Goal: Find contact information: Find contact information

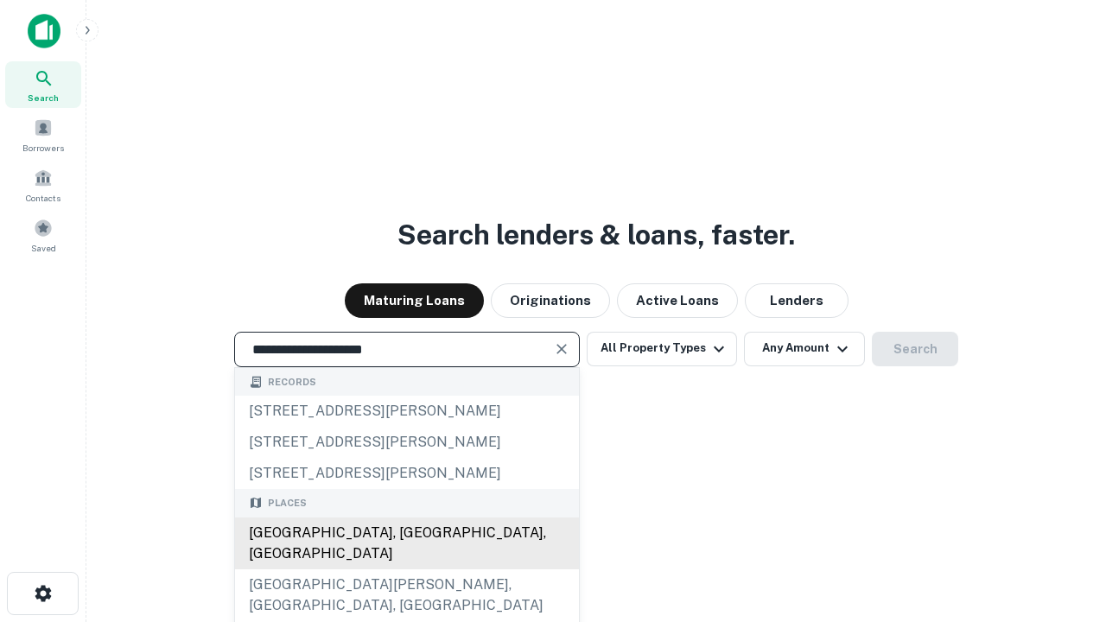
click at [406, 569] on div "[GEOGRAPHIC_DATA], [GEOGRAPHIC_DATA], [GEOGRAPHIC_DATA]" at bounding box center [407, 543] width 344 height 52
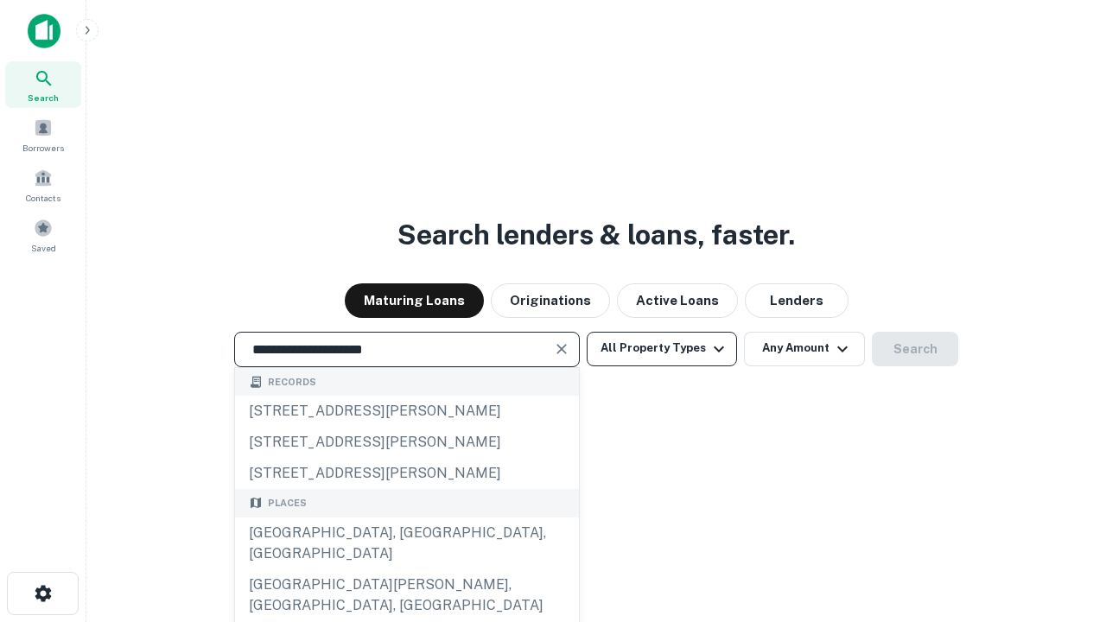
type input "**********"
click at [662, 348] on button "All Property Types" at bounding box center [662, 349] width 150 height 35
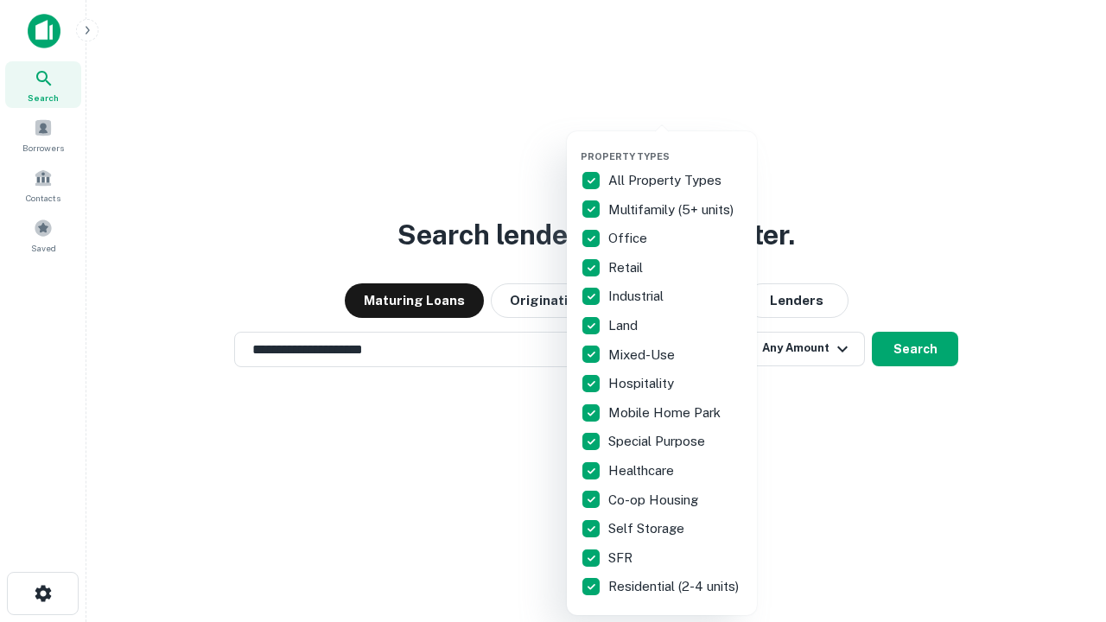
click at [676, 145] on button "button" at bounding box center [675, 145] width 190 height 1
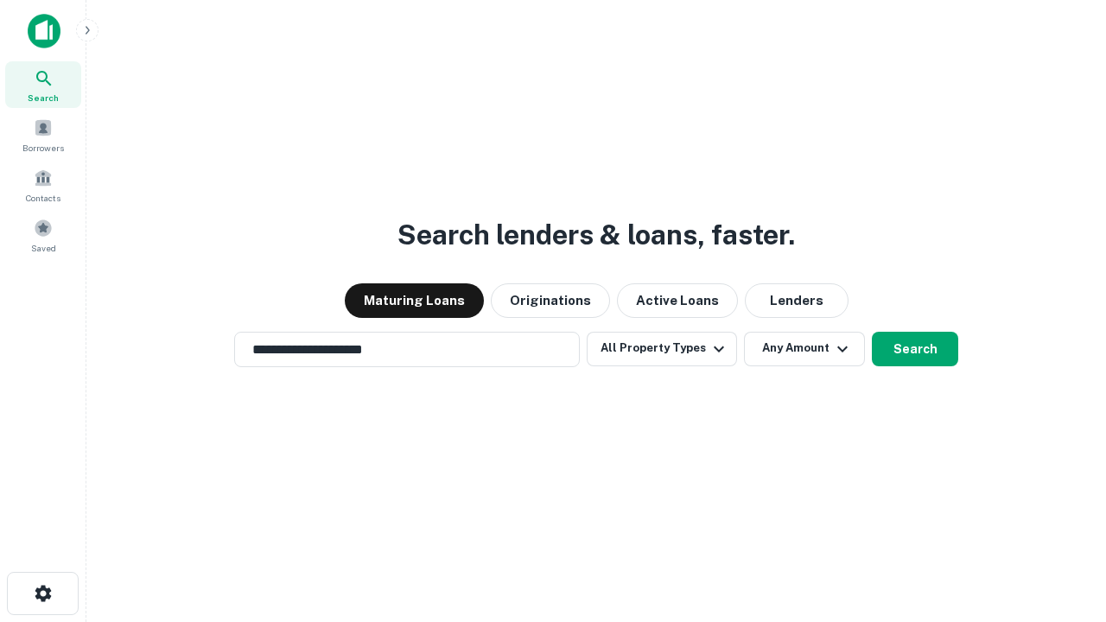
scroll to position [27, 0]
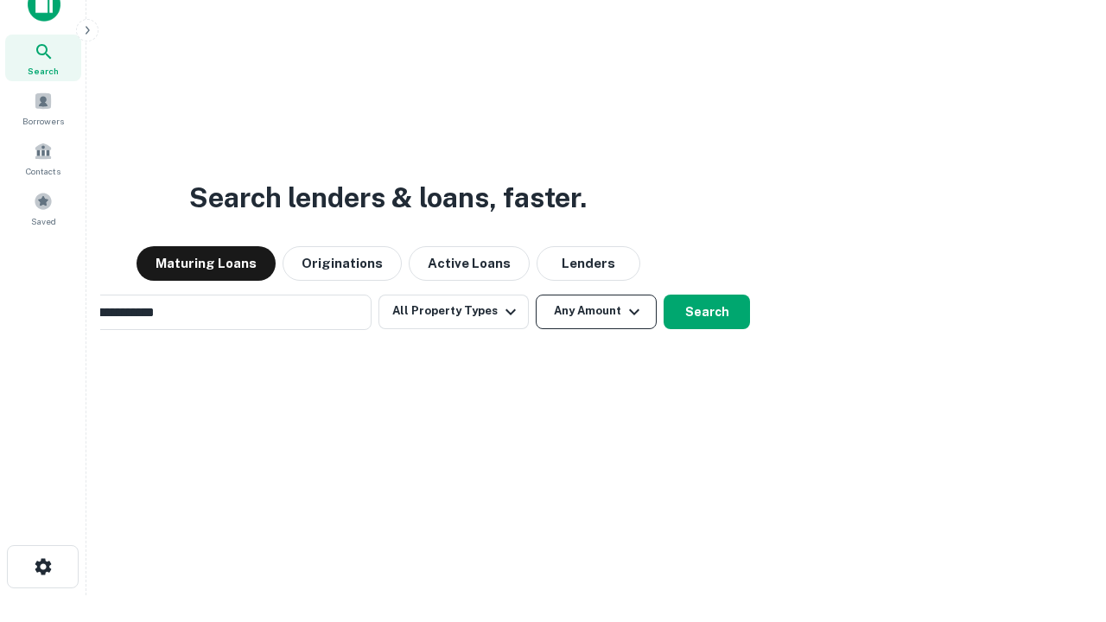
click at [536, 295] on button "Any Amount" at bounding box center [596, 312] width 121 height 35
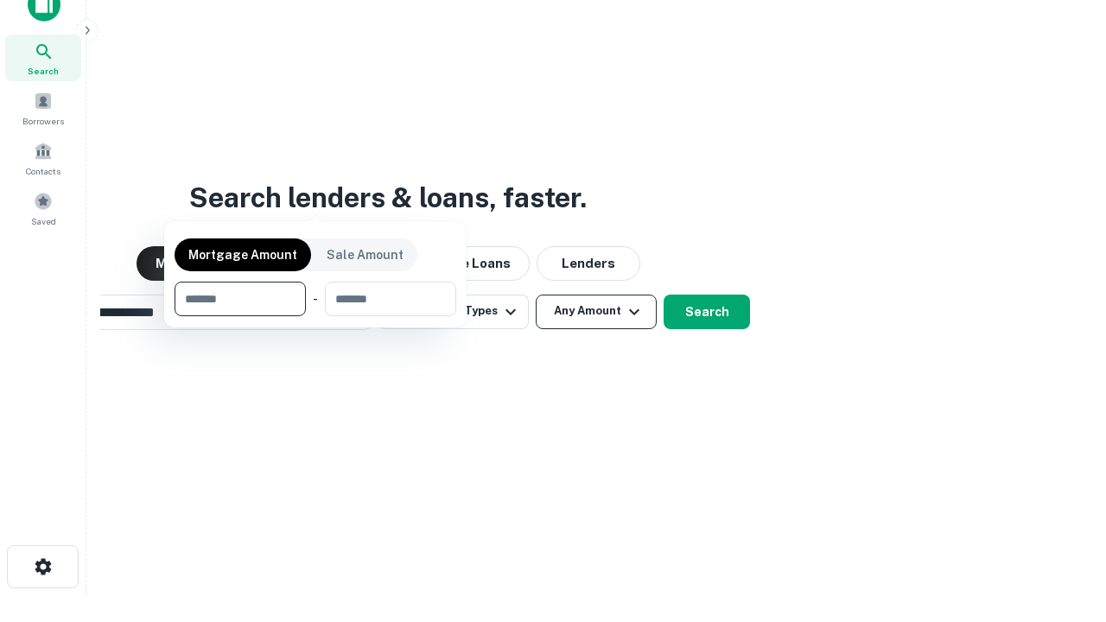
scroll to position [28, 0]
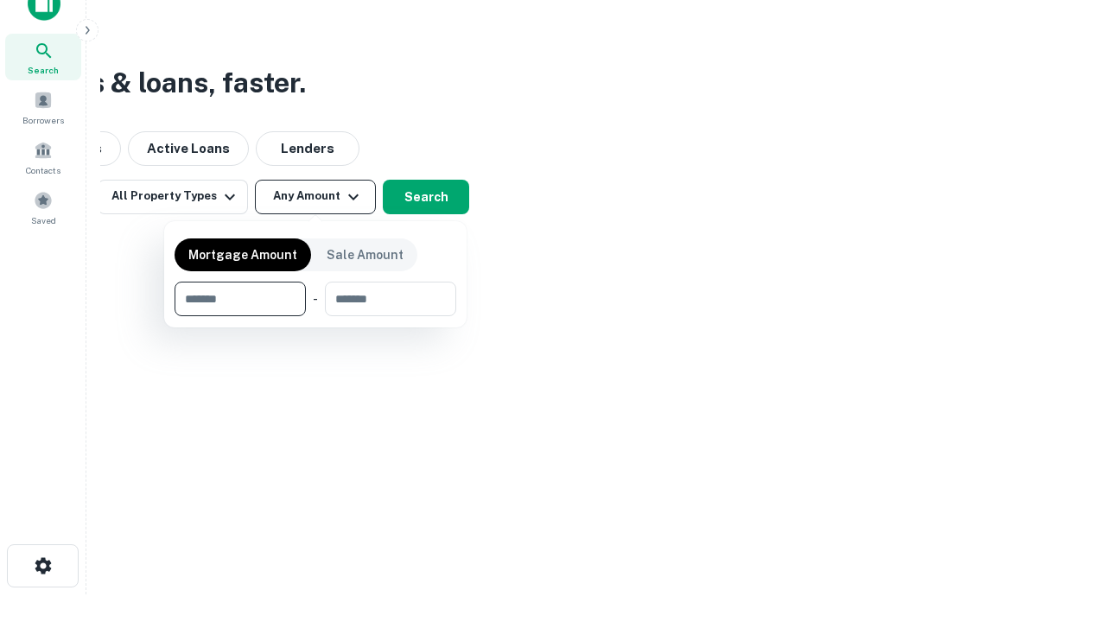
type input "*******"
click at [315, 316] on button "button" at bounding box center [315, 316] width 282 height 1
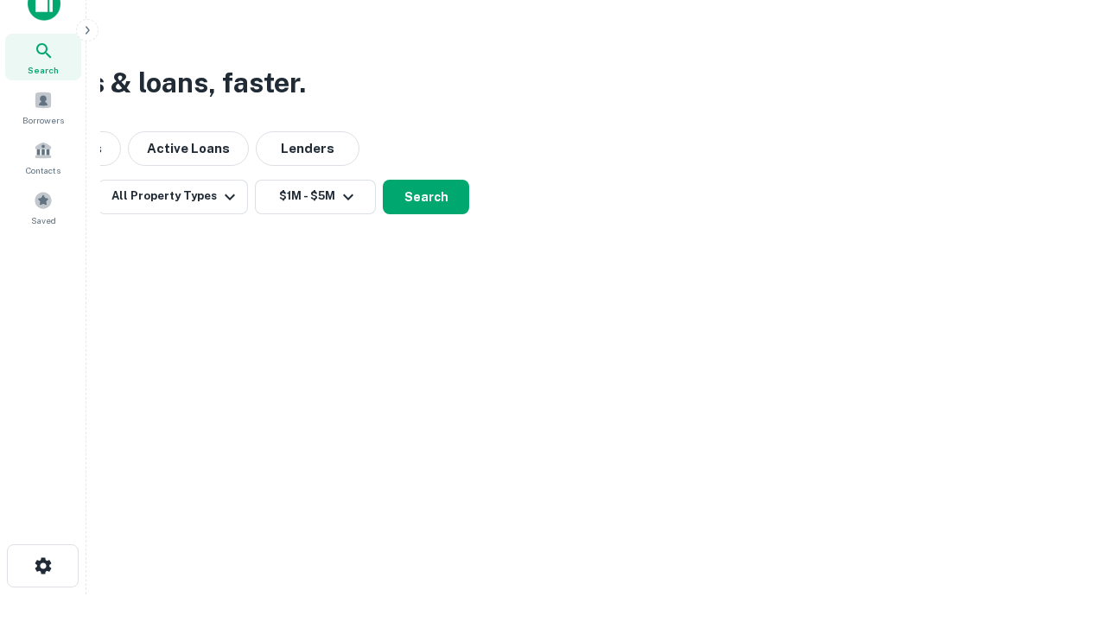
scroll to position [10, 319]
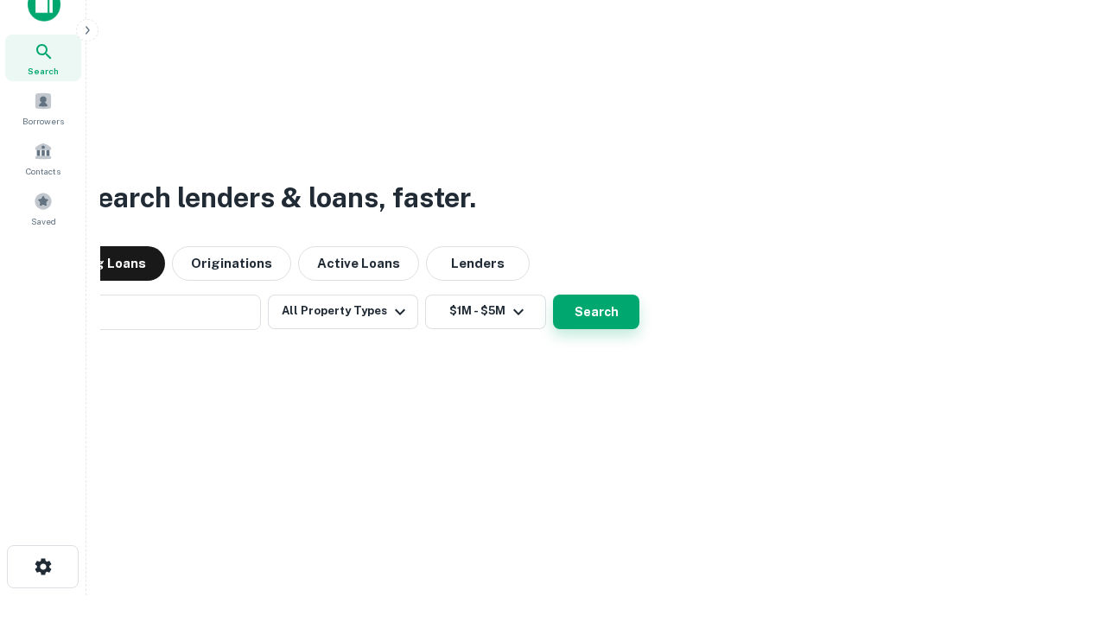
click at [553, 295] on button "Search" at bounding box center [596, 312] width 86 height 35
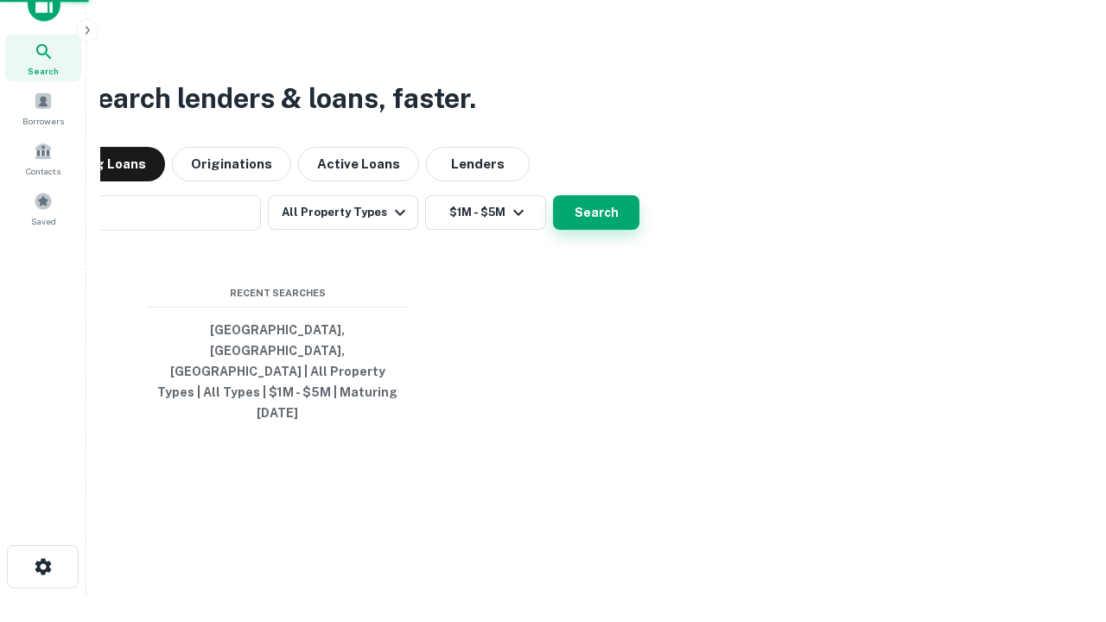
scroll to position [46, 489]
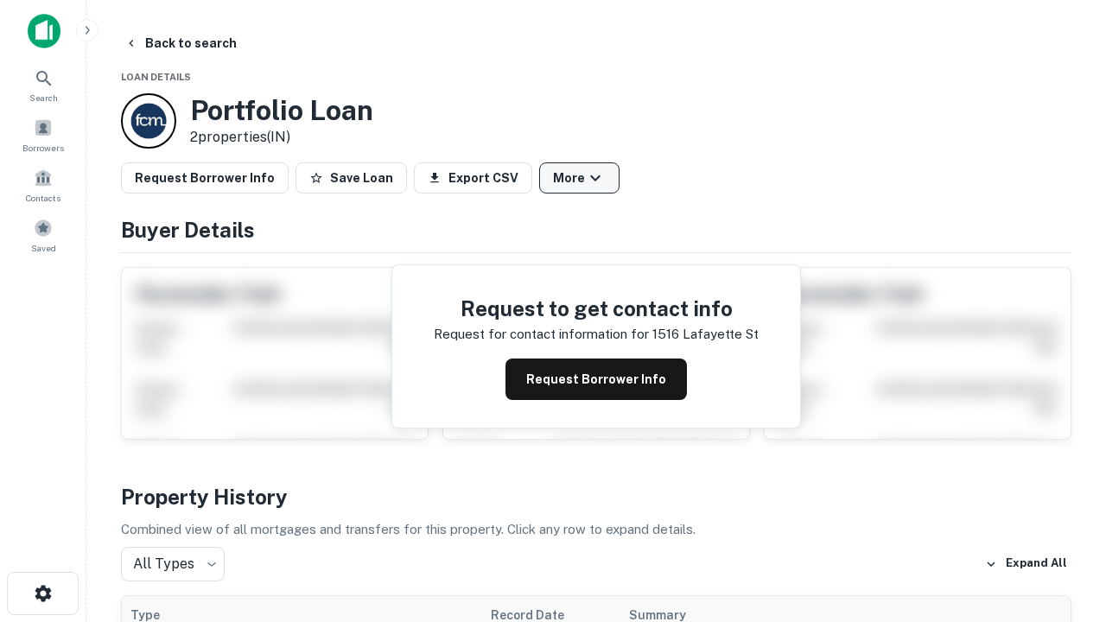
click at [579, 178] on button "More" at bounding box center [579, 177] width 80 height 31
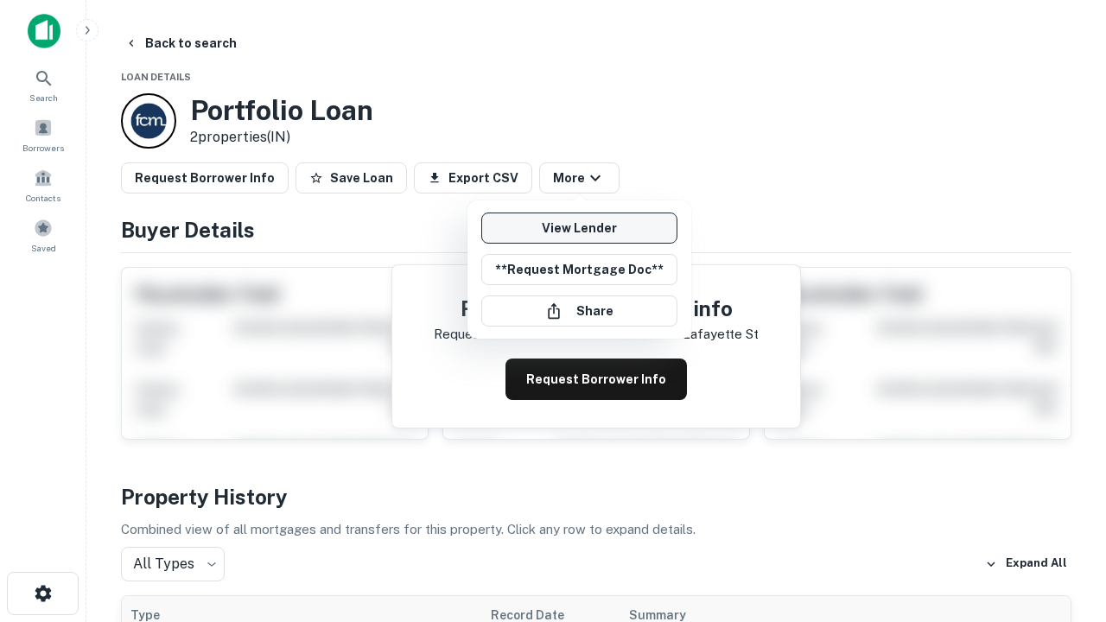
click at [579, 228] on link "View Lender" at bounding box center [579, 227] width 196 height 31
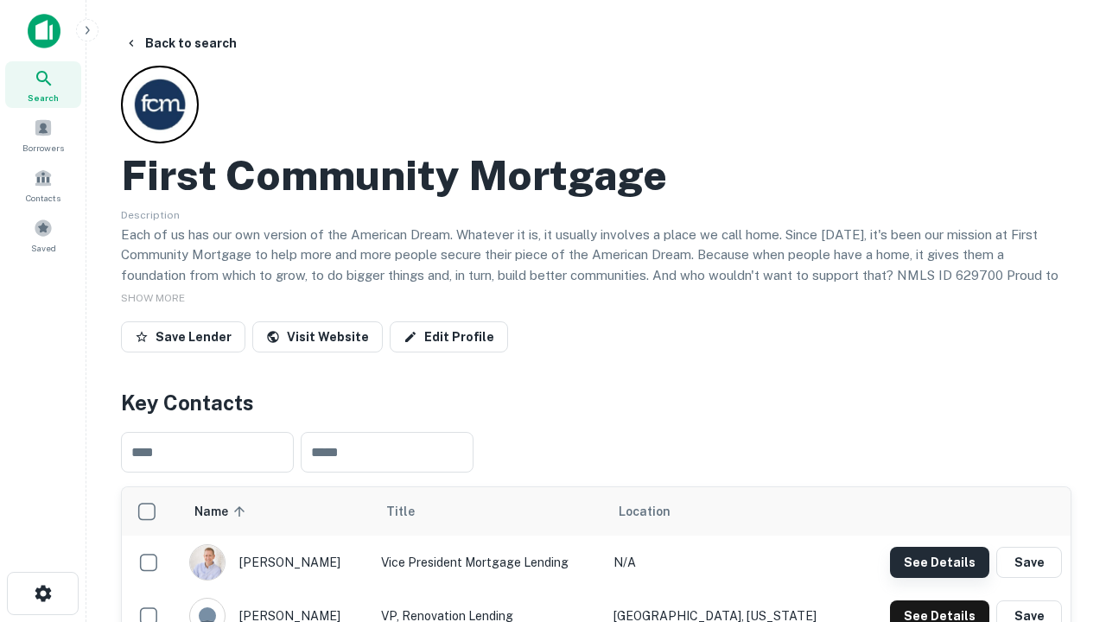
click at [939, 561] on button "See Details" at bounding box center [939, 562] width 99 height 31
click at [42, 593] on icon "button" at bounding box center [43, 593] width 21 height 21
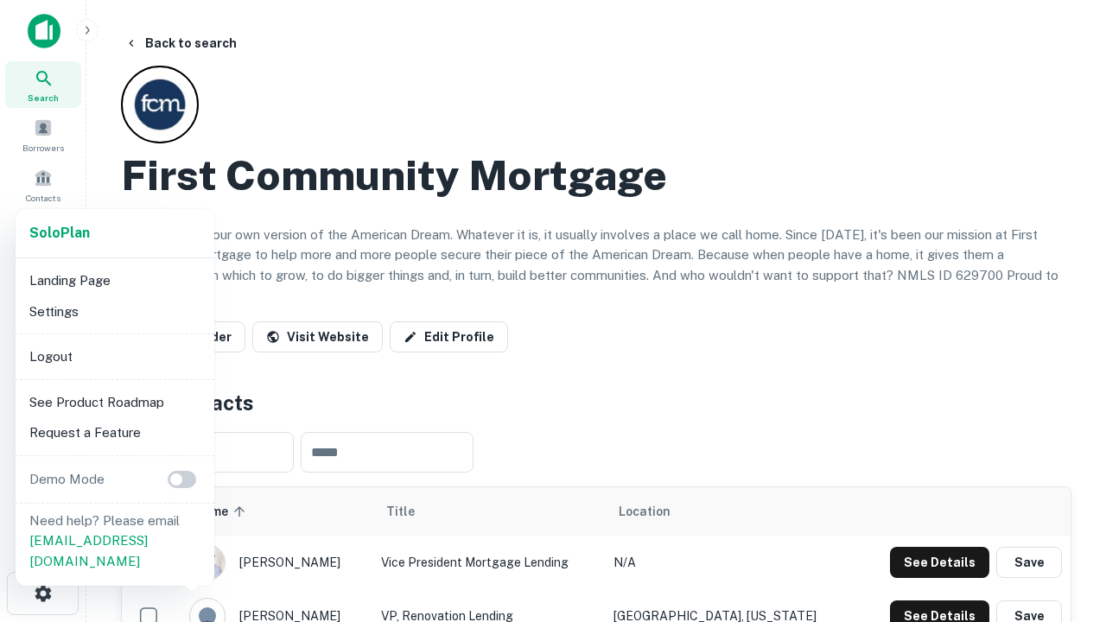
click at [114, 356] on li "Logout" at bounding box center [114, 356] width 185 height 31
